Goal: Task Accomplishment & Management: Use online tool/utility

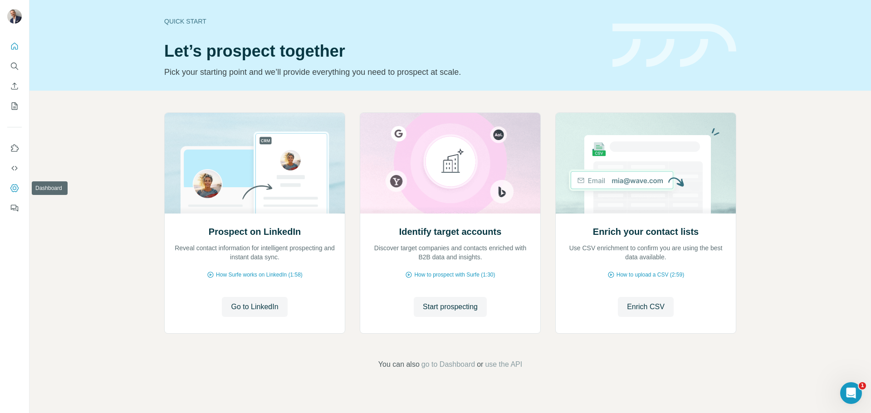
click at [12, 186] on icon "Dashboard" at bounding box center [14, 188] width 8 height 8
click at [649, 307] on span "Enrich CSV" at bounding box center [646, 307] width 38 height 11
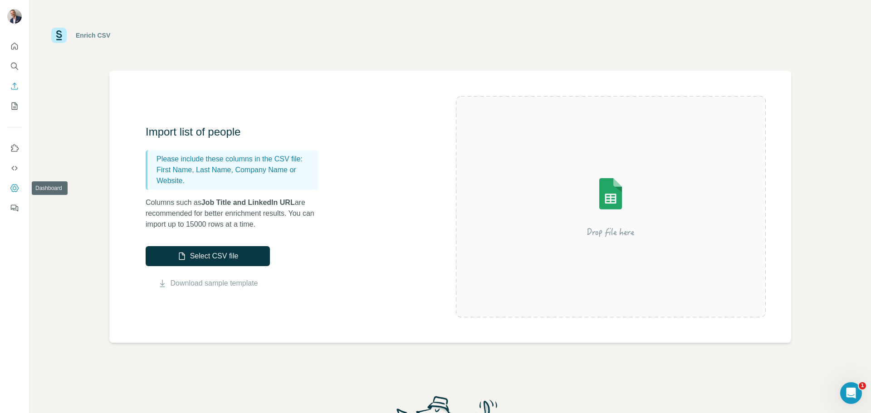
click at [11, 185] on icon "Dashboard" at bounding box center [14, 188] width 9 height 9
